Goal: Information Seeking & Learning: Learn about a topic

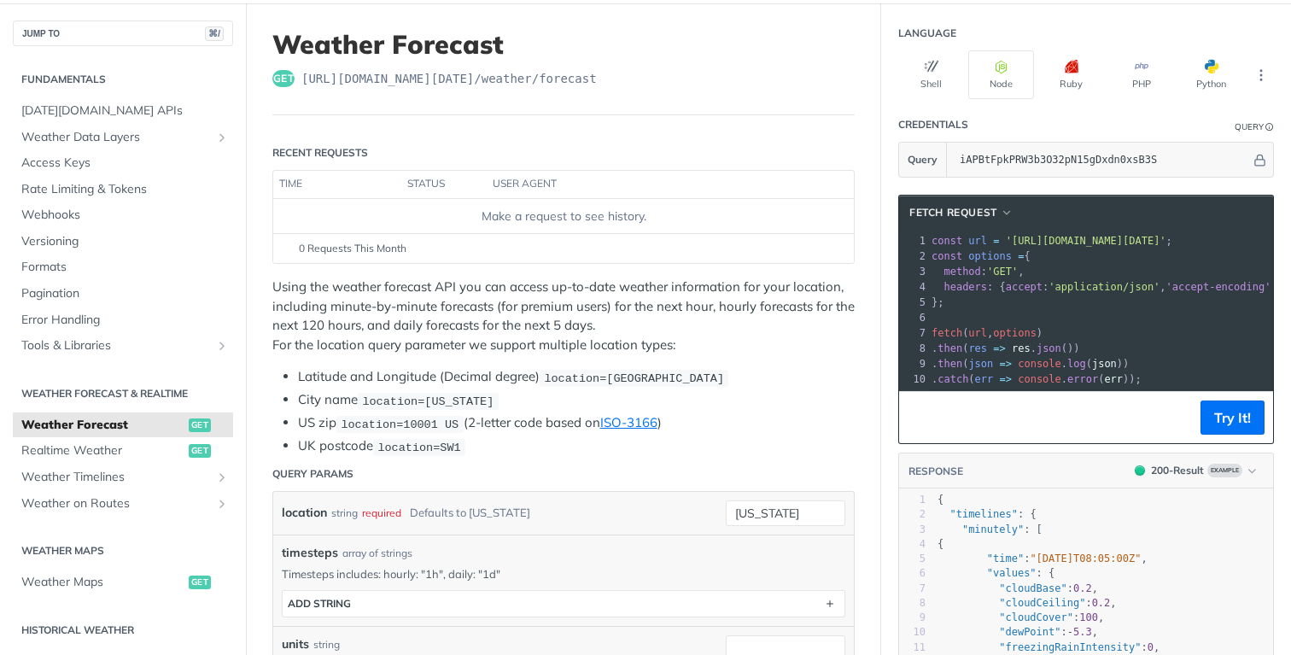
scroll to position [0, 75]
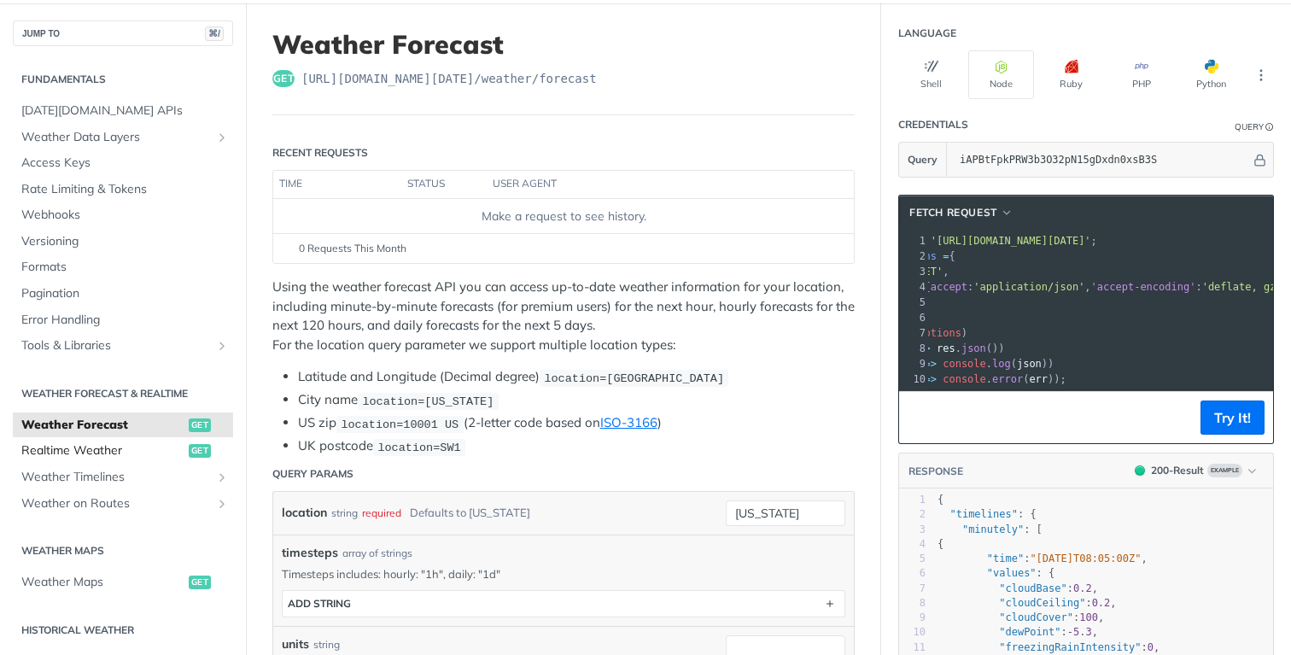
click at [94, 439] on link "Realtime Weather get" at bounding box center [123, 451] width 220 height 26
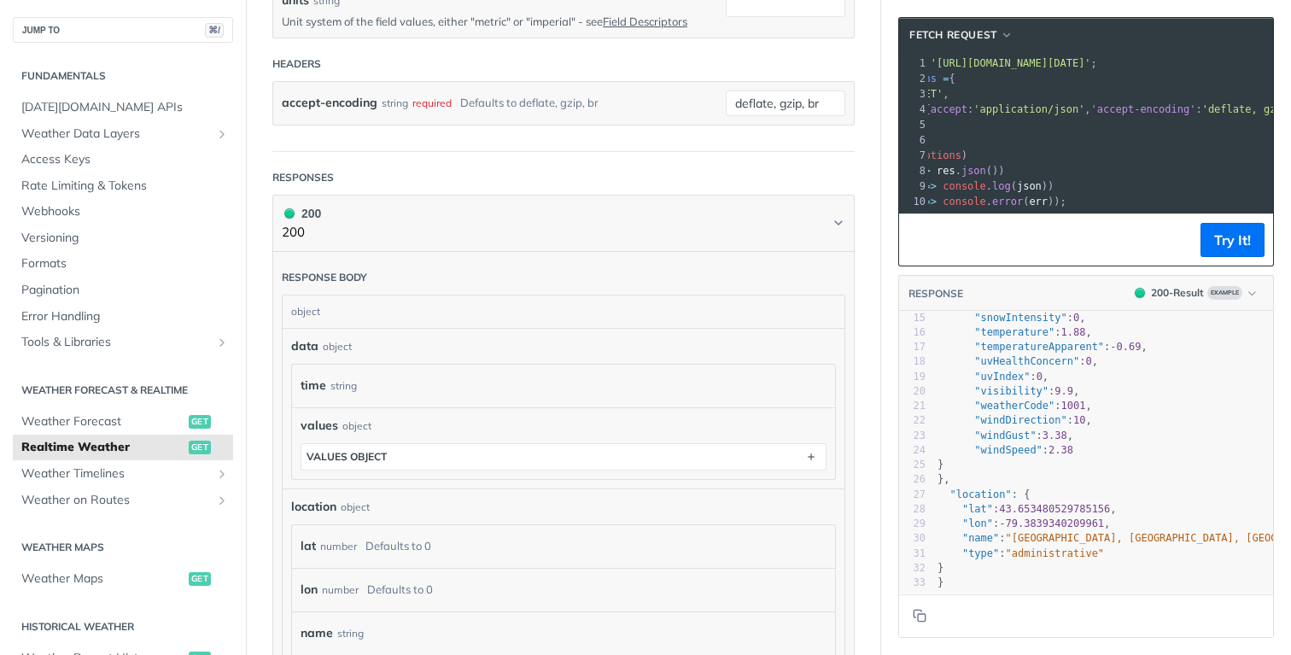
scroll to position [558, 0]
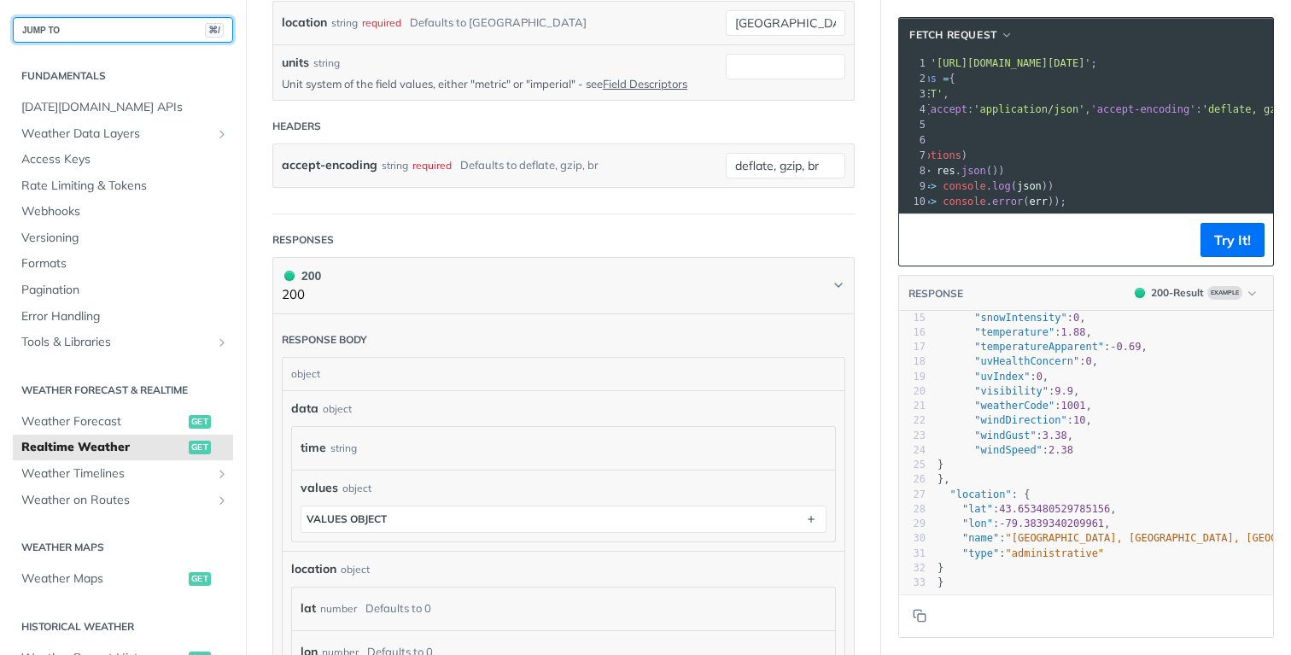
click at [149, 32] on button "JUMP TO ⌘/" at bounding box center [123, 30] width 220 height 26
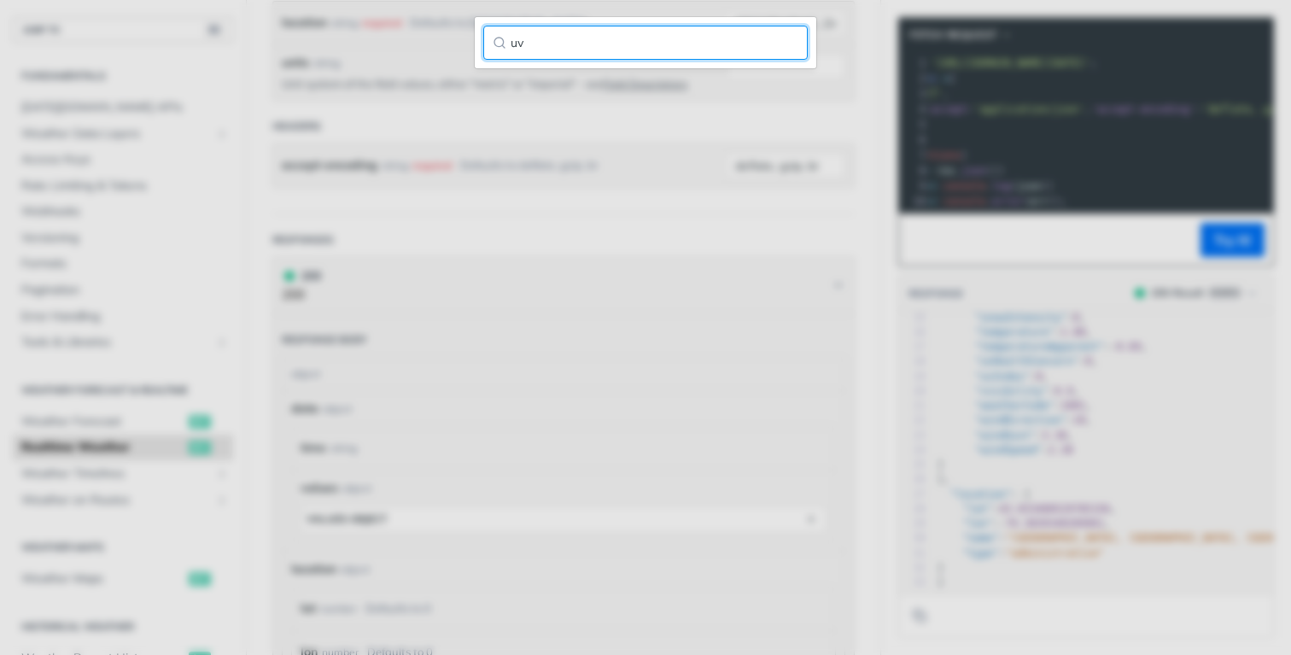
type input "u"
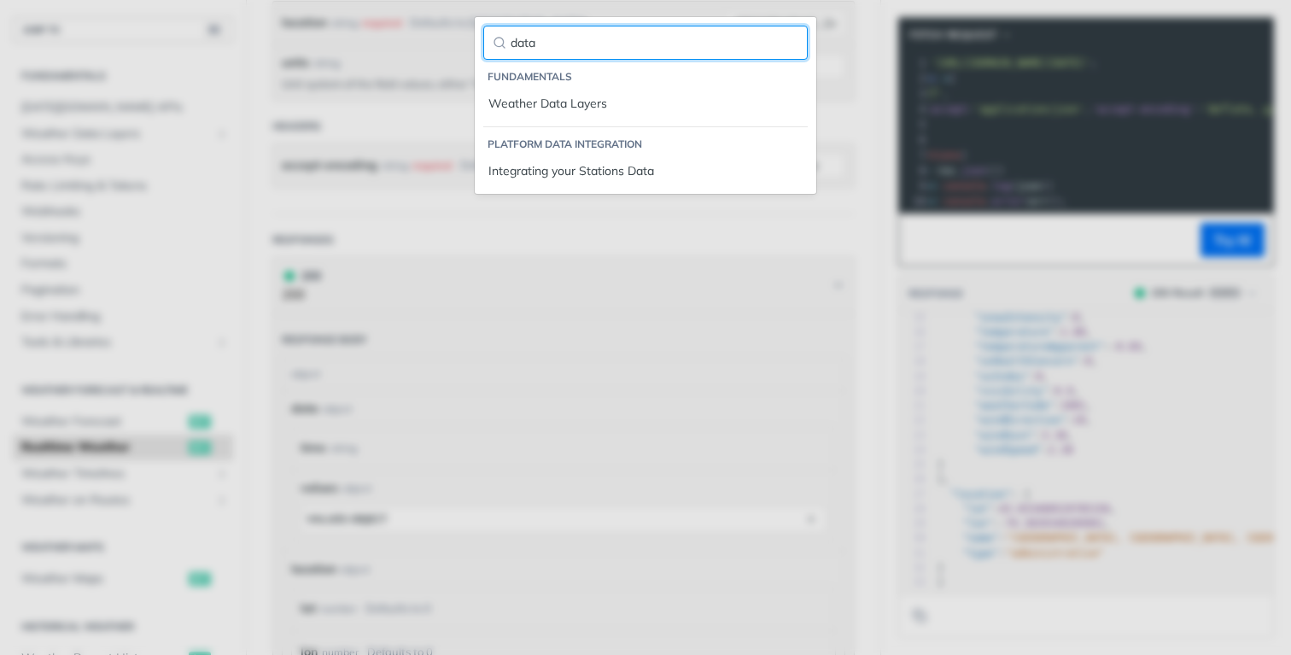
type input "data"
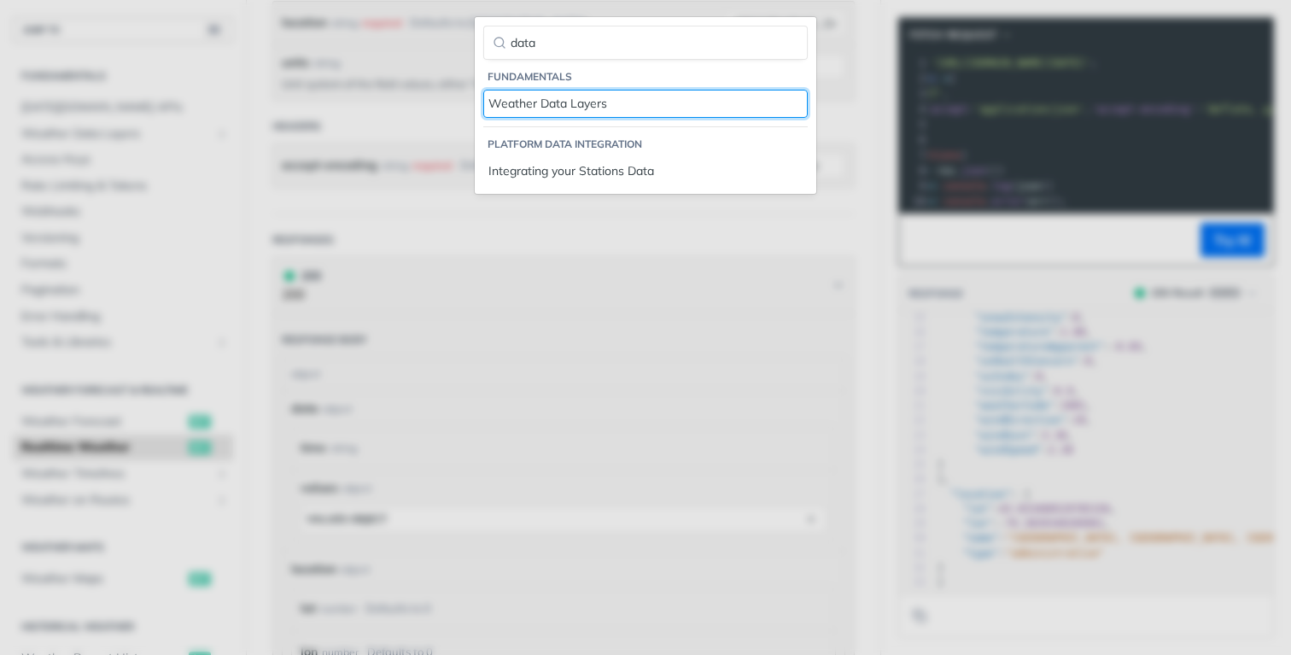
click at [483, 90] on link "Weather Data Layers" at bounding box center [645, 104] width 324 height 28
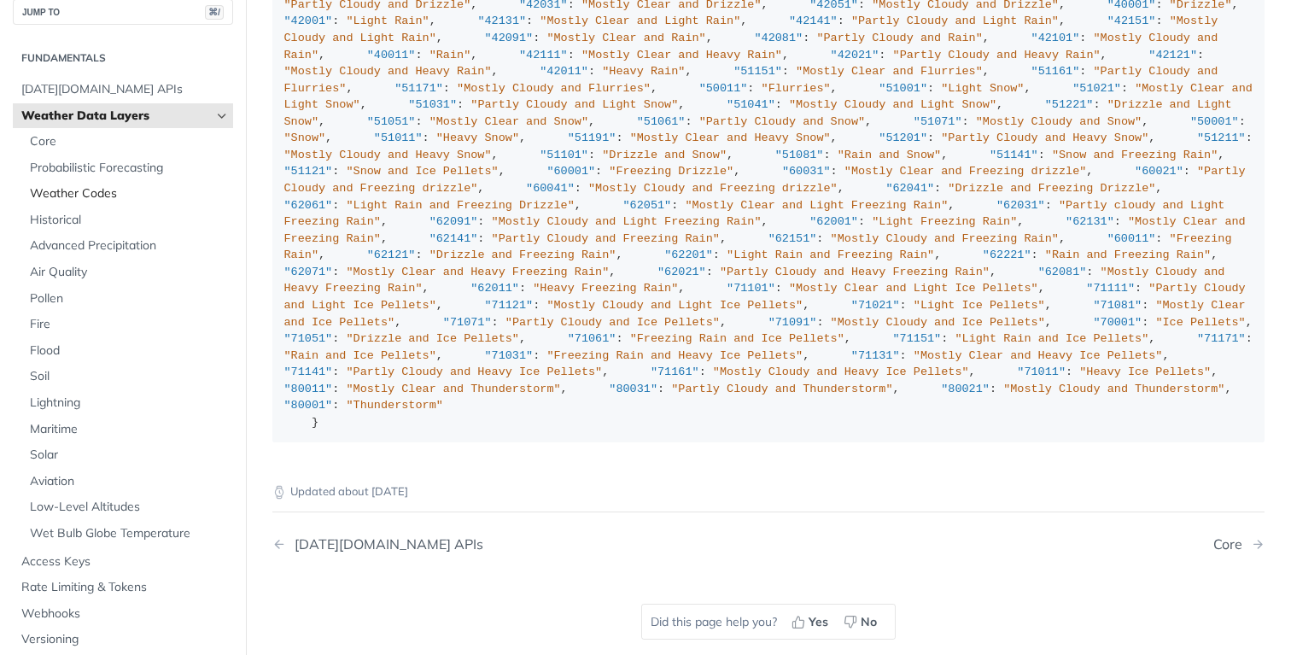
scroll to position [21, 0]
click at [56, 450] on span "Solar" at bounding box center [129, 451] width 199 height 17
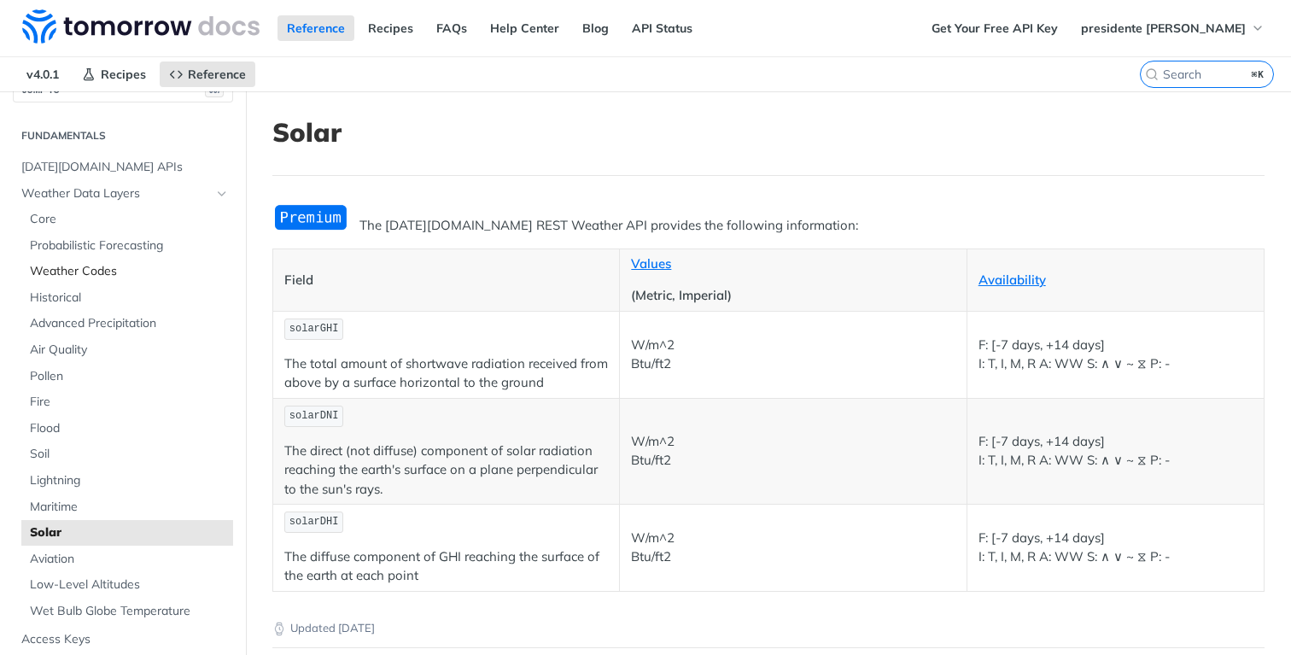
scroll to position [27, 0]
click at [87, 217] on span "Core" at bounding box center [129, 223] width 199 height 17
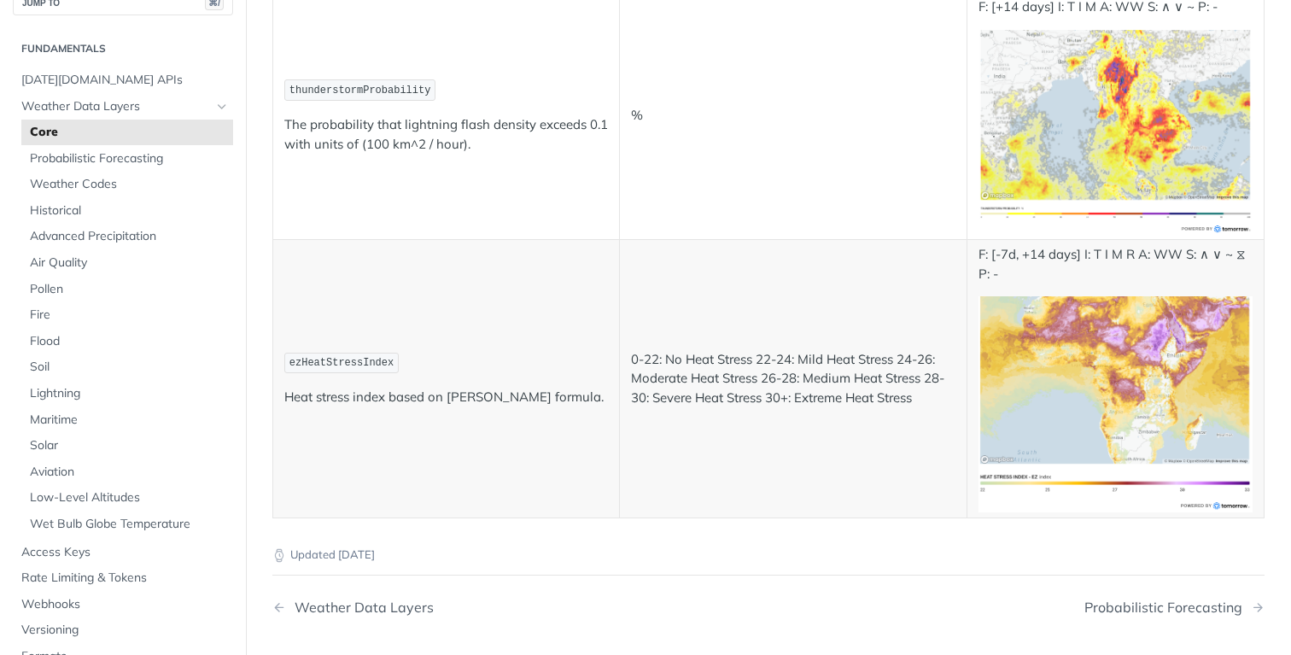
scroll to position [7275, 0]
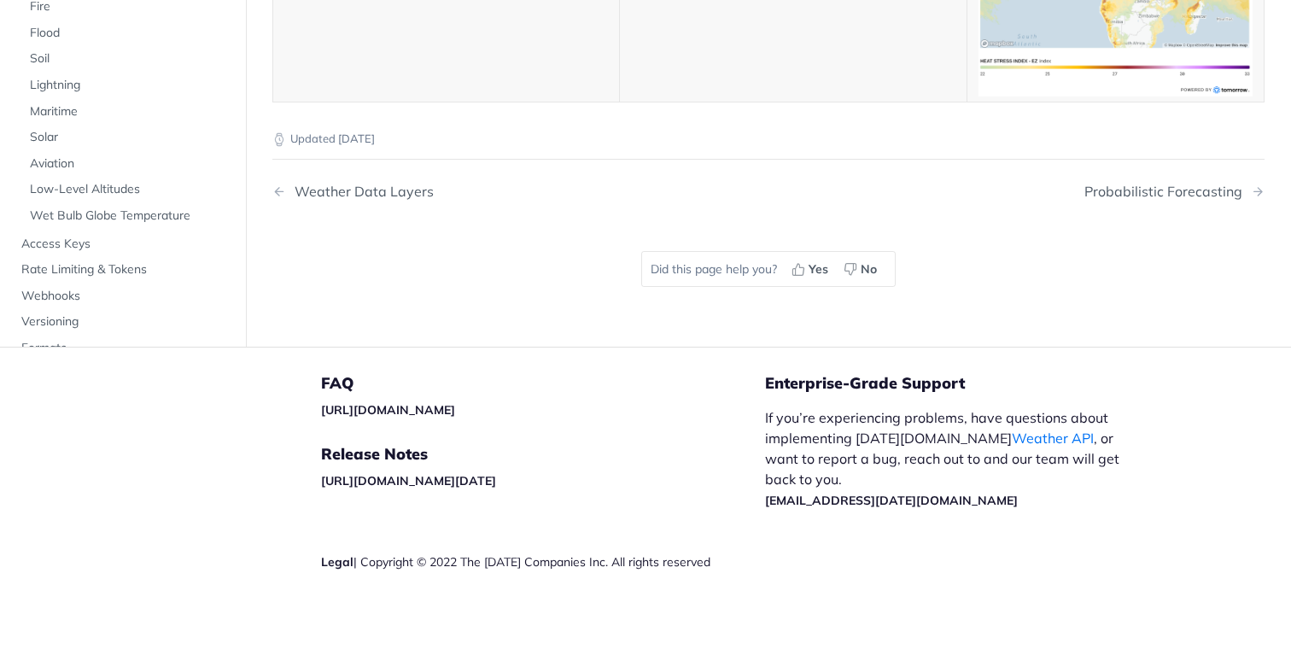
copy span "uvIndex"
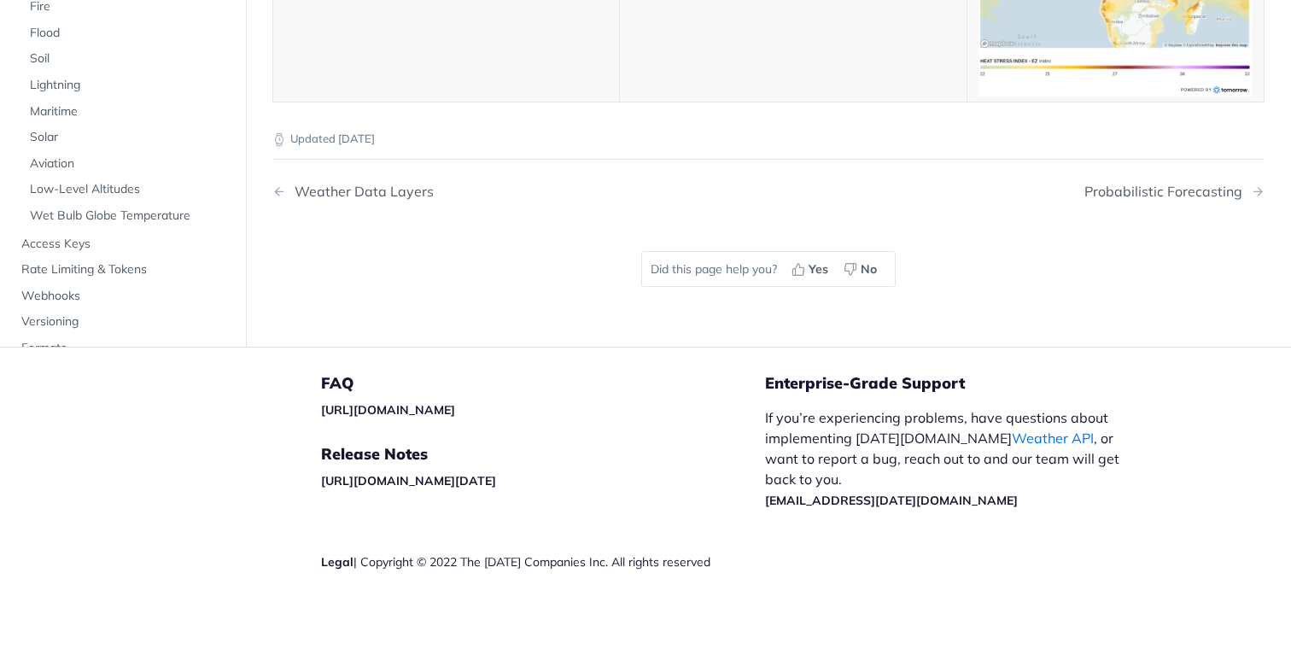
copy span "uvHealthConcern"
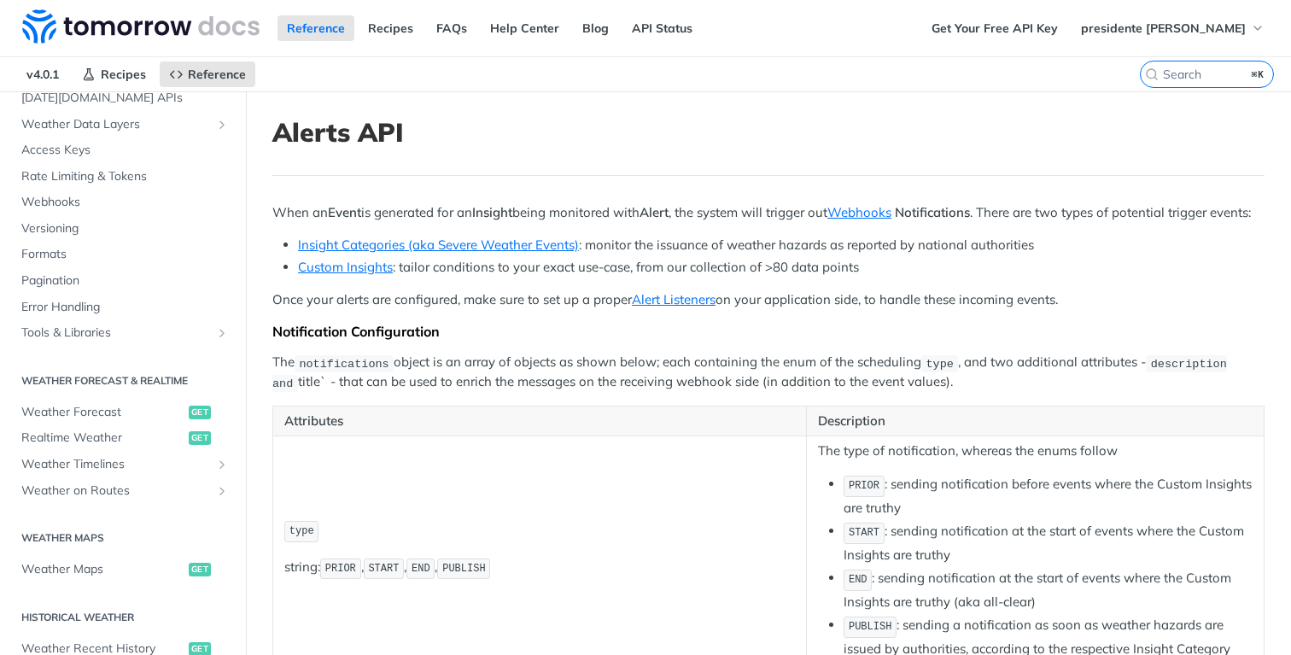
scroll to position [98, 0]
click at [81, 437] on span "Realtime Weather" at bounding box center [102, 440] width 163 height 17
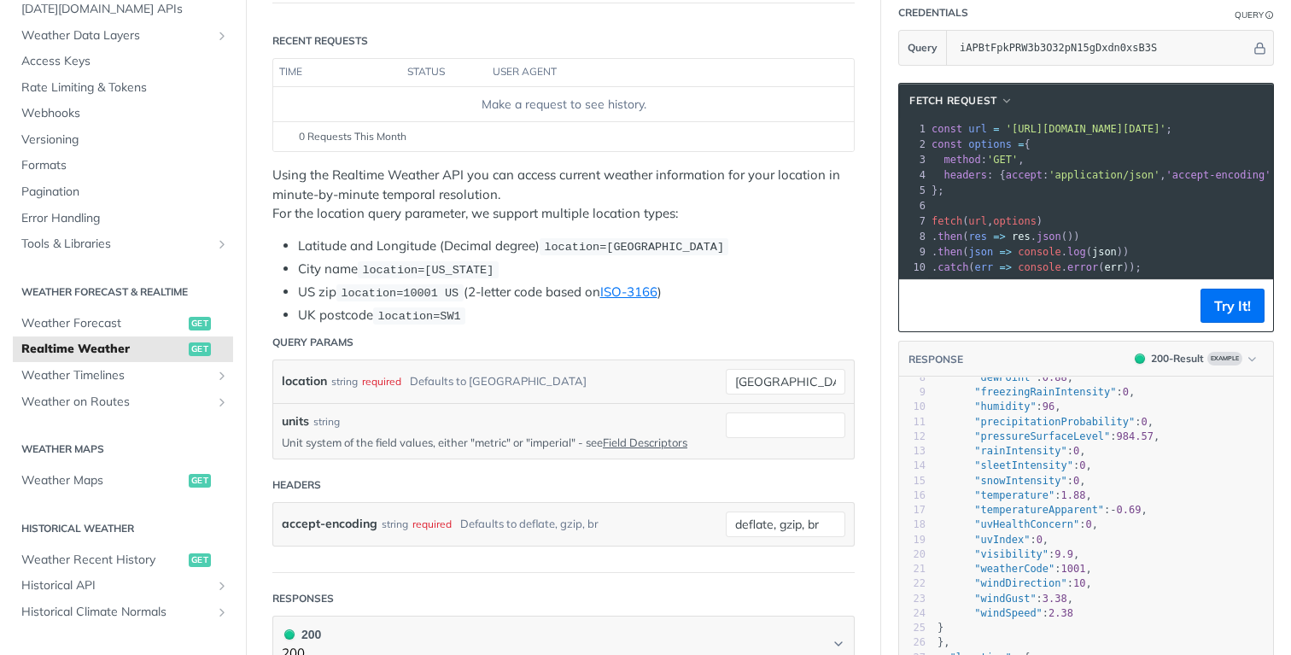
scroll to position [120, 0]
